Goal: Find specific page/section: Find specific page/section

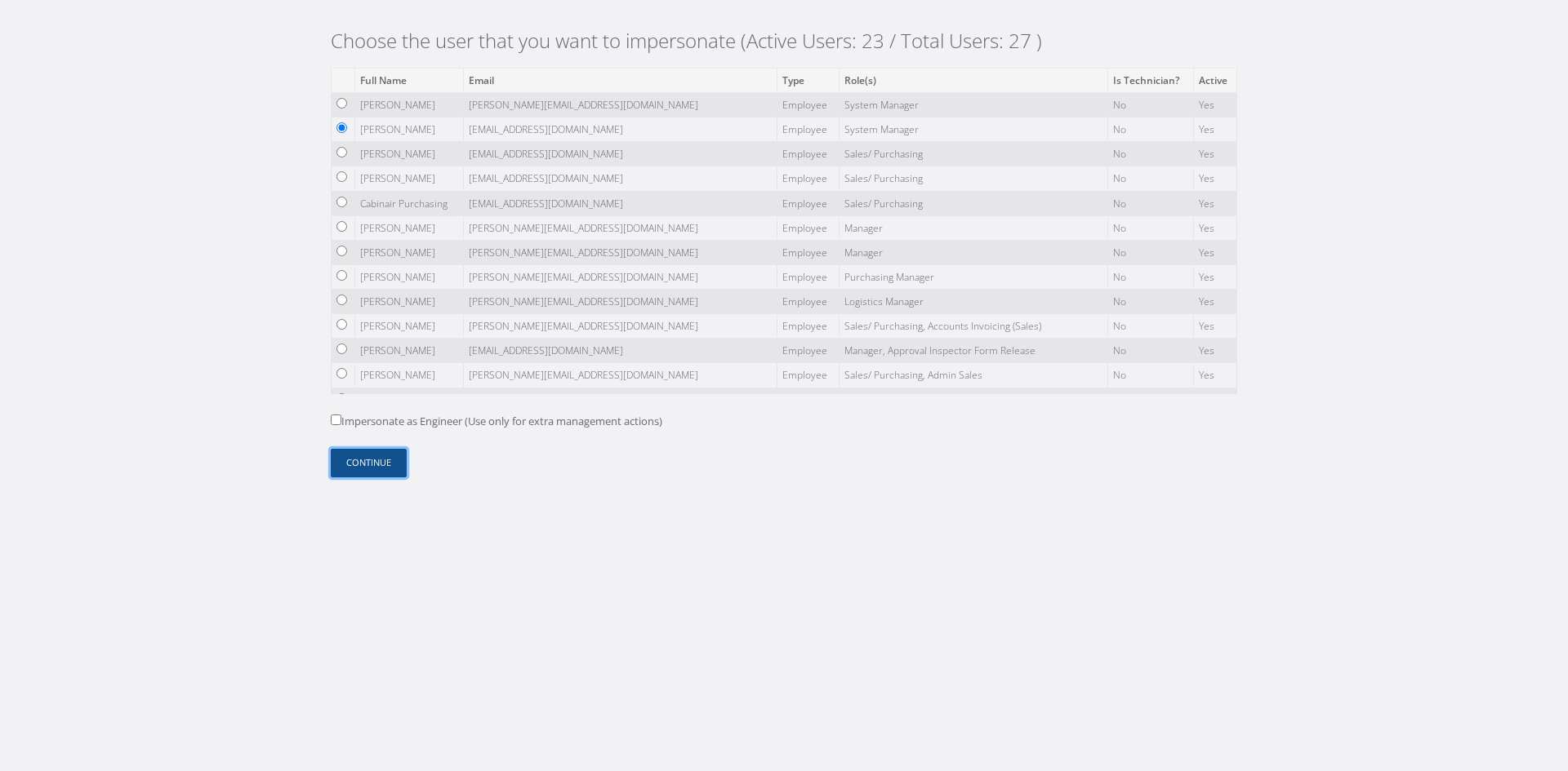
click at [384, 476] on button "Continue" at bounding box center [369, 463] width 75 height 29
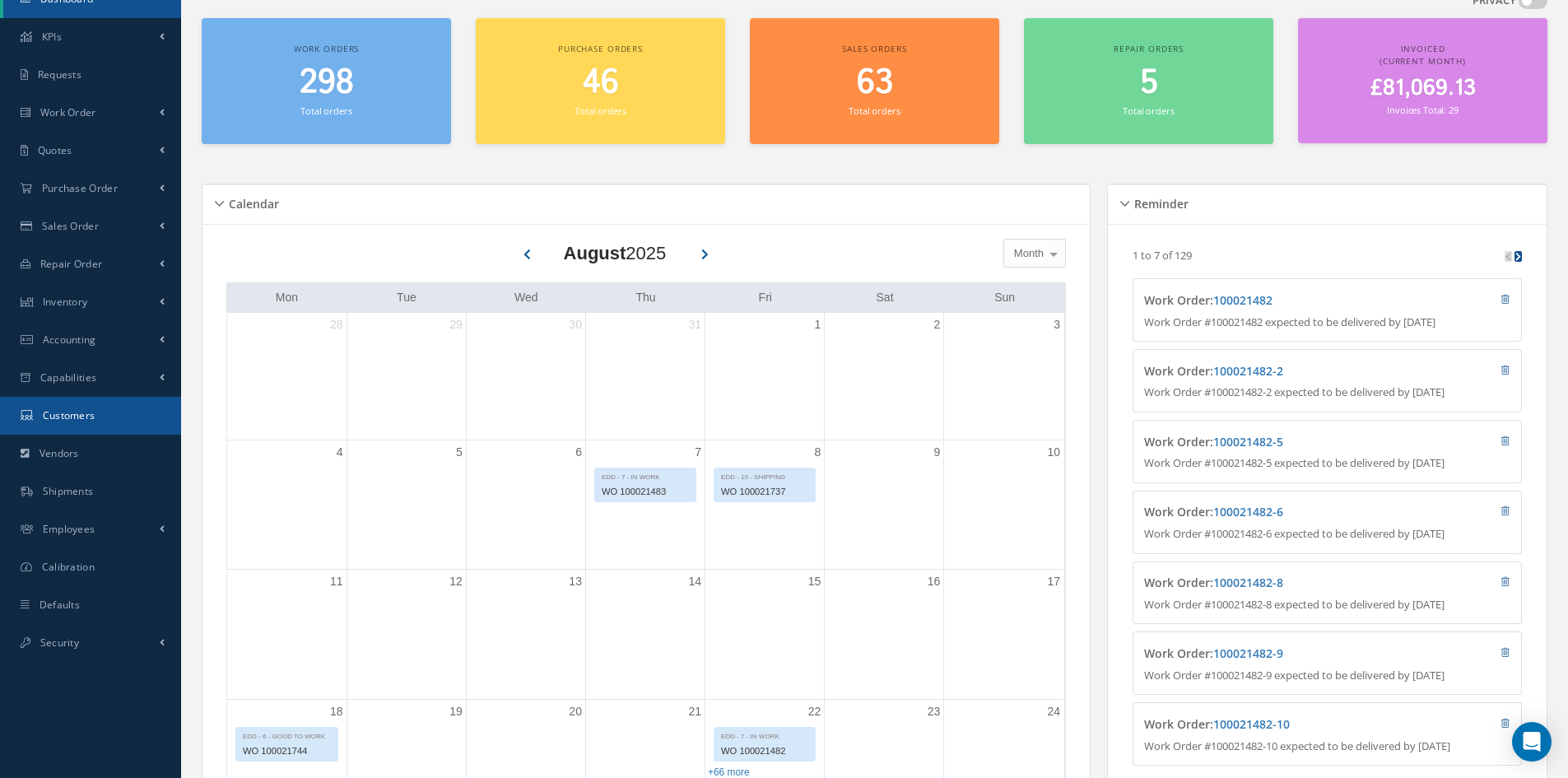
scroll to position [165, 0]
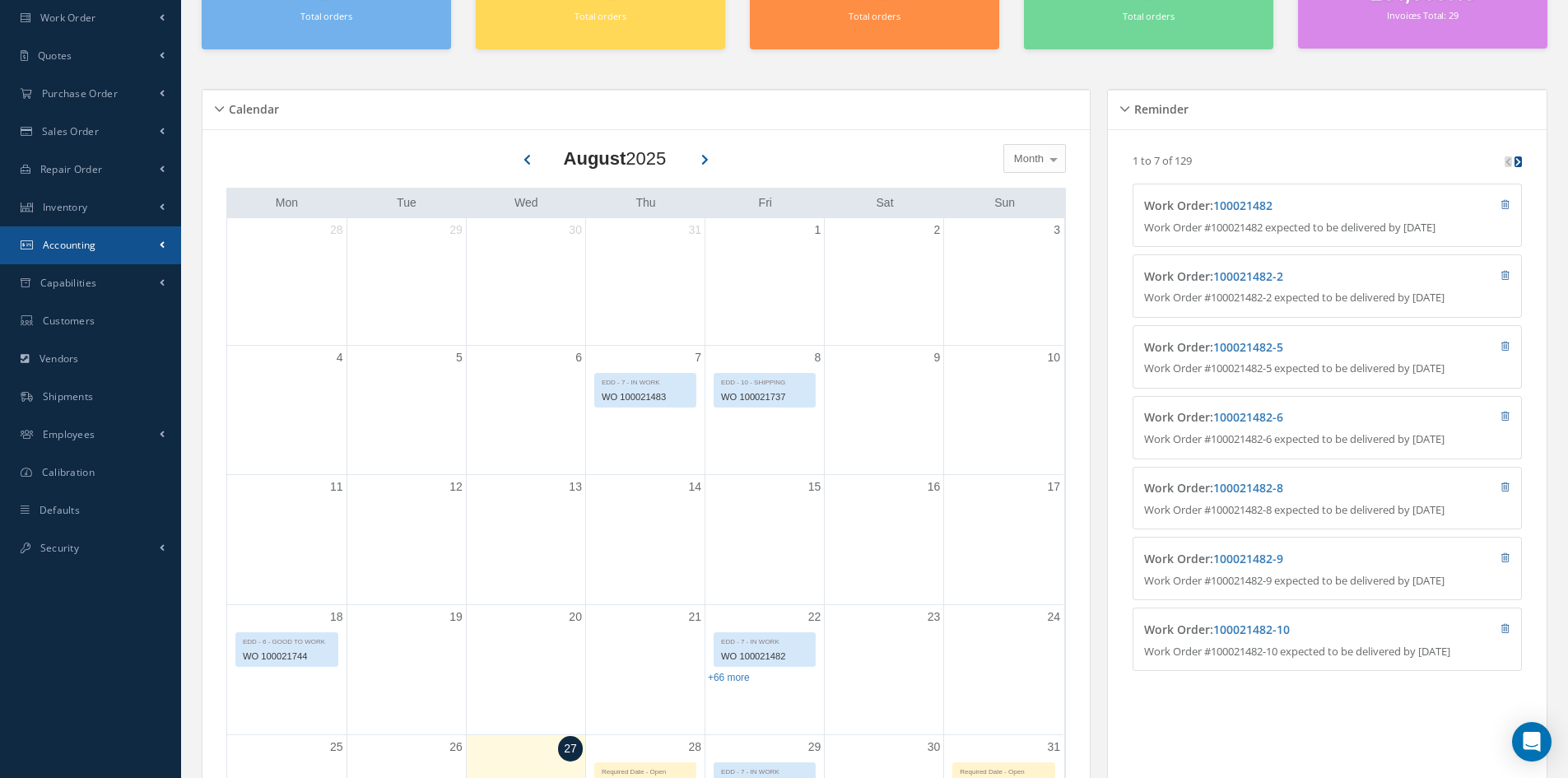
click at [83, 245] on span "Accounting" at bounding box center [69, 245] width 54 height 14
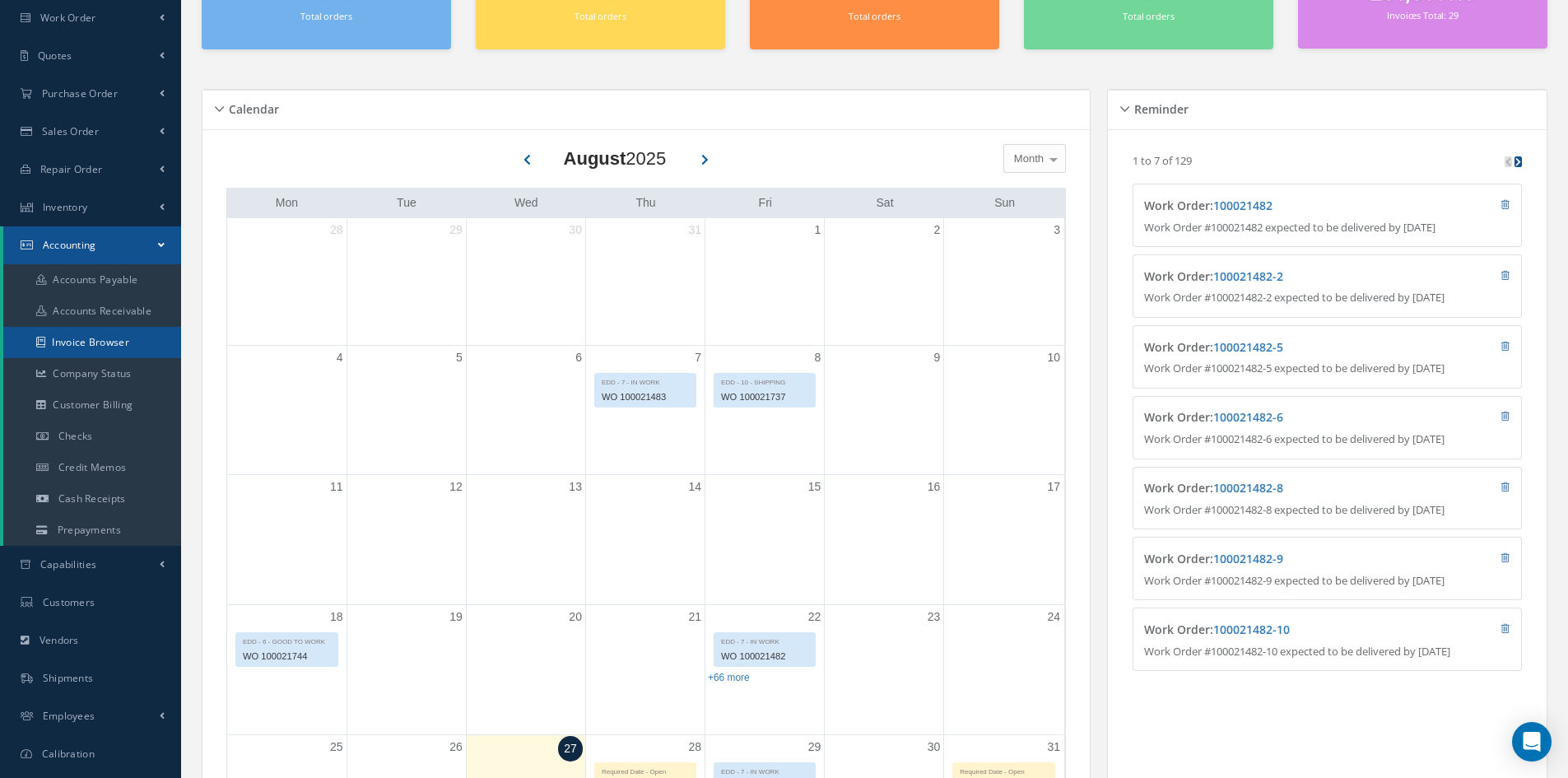
click at [124, 341] on link "Invoice Browser" at bounding box center [92, 343] width 178 height 31
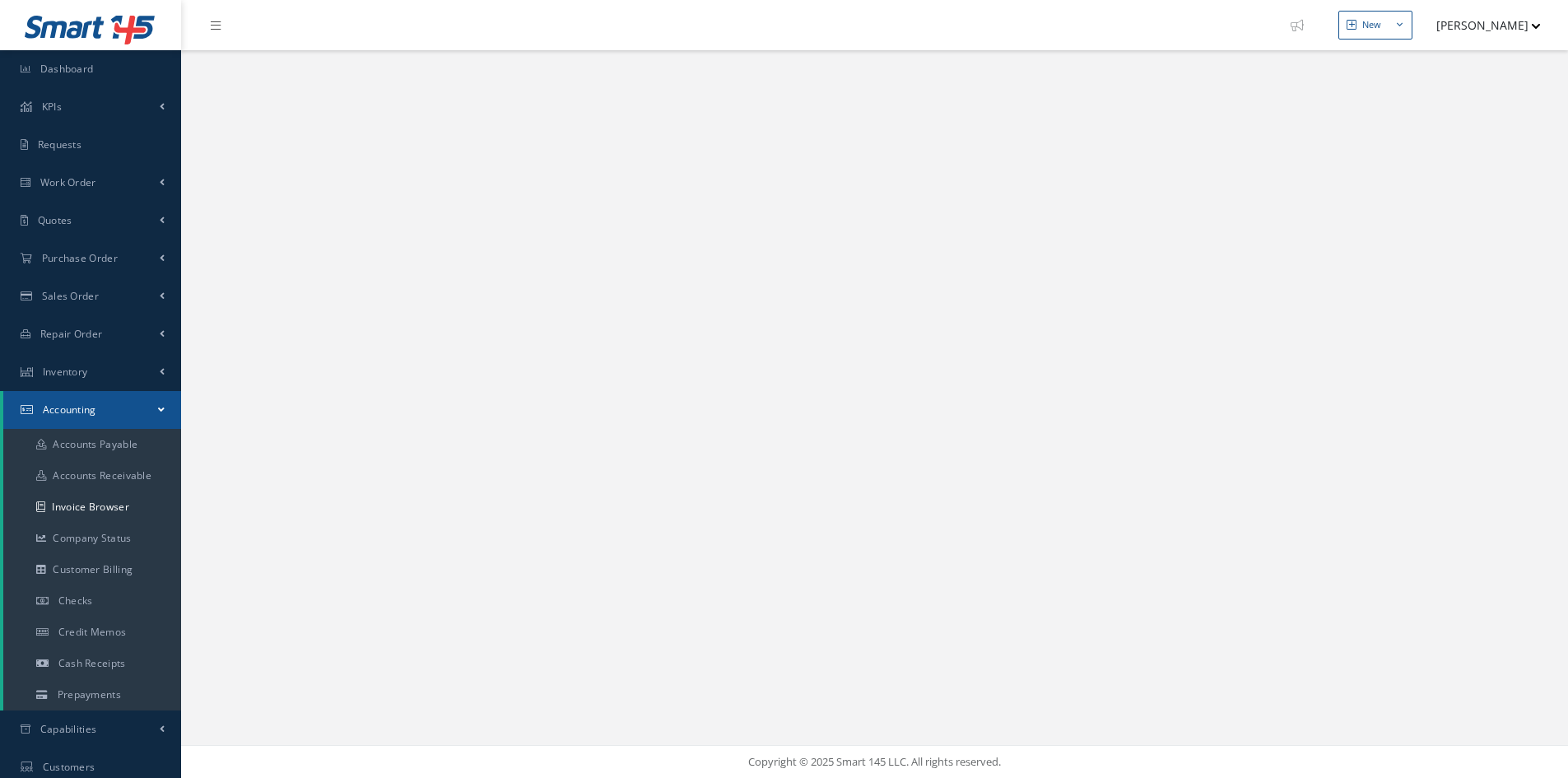
select select "25"
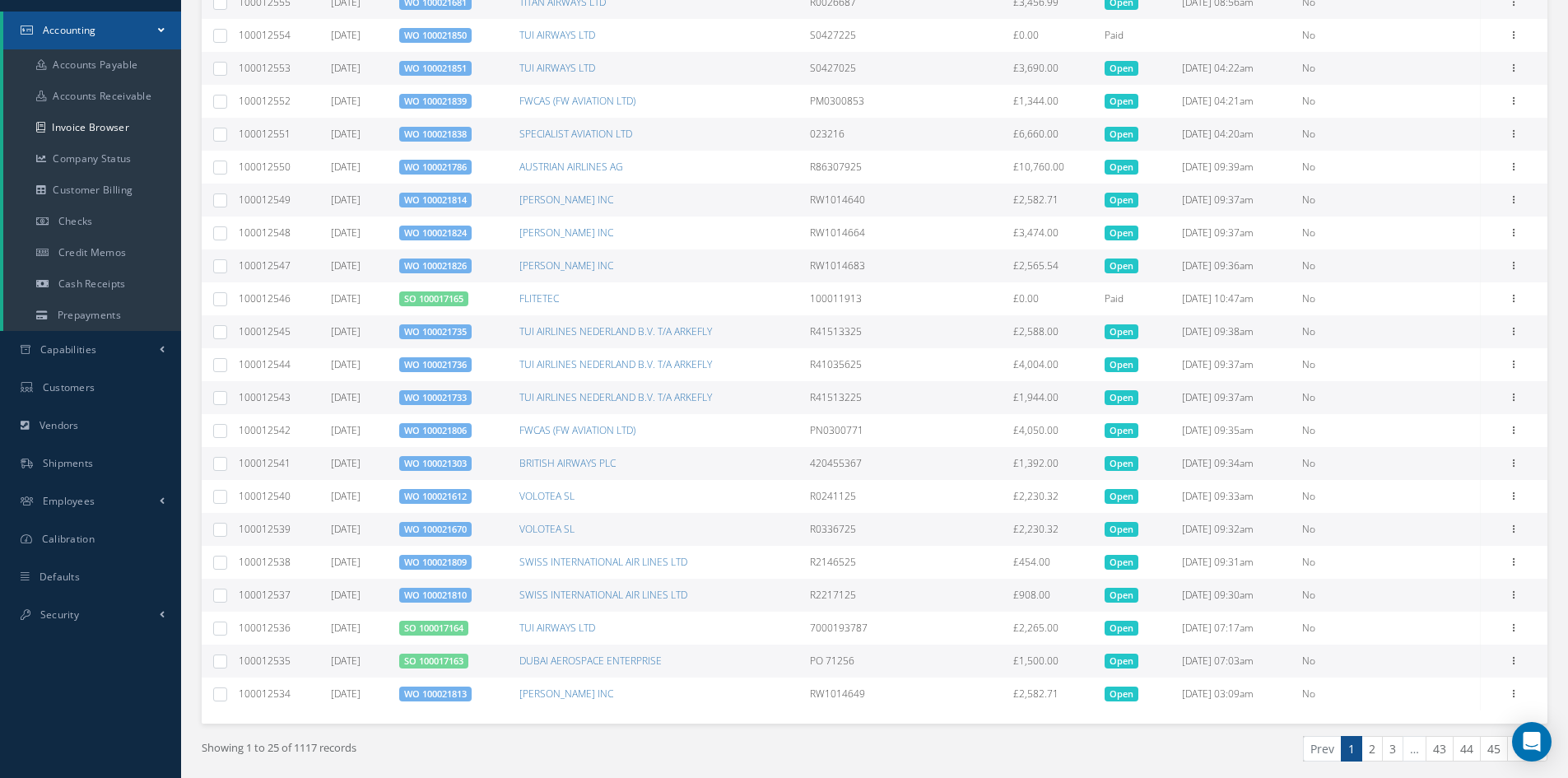
scroll to position [438, 0]
